Goal: Task Accomplishment & Management: Use online tool/utility

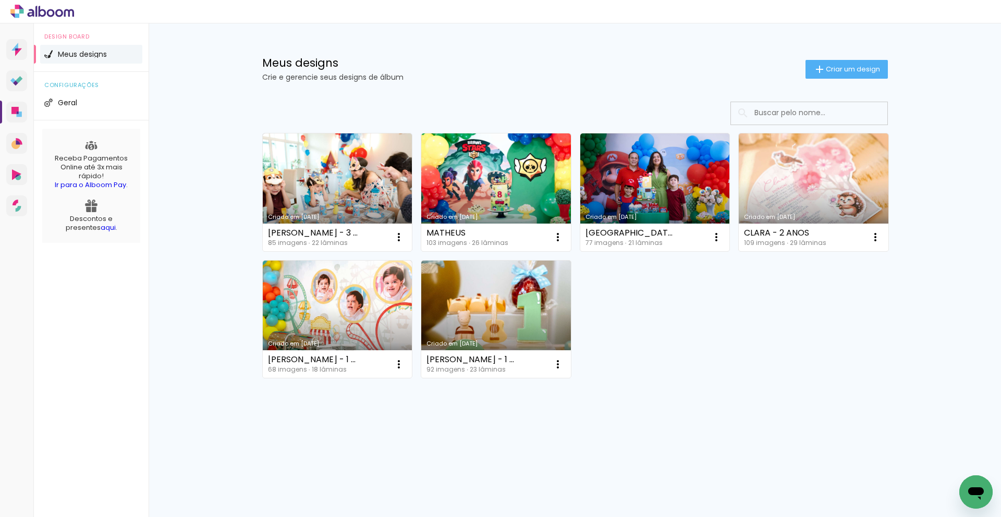
click at [363, 187] on link "Criado em [DATE]" at bounding box center [338, 192] width 150 height 118
